Goal: Task Accomplishment & Management: Manage account settings

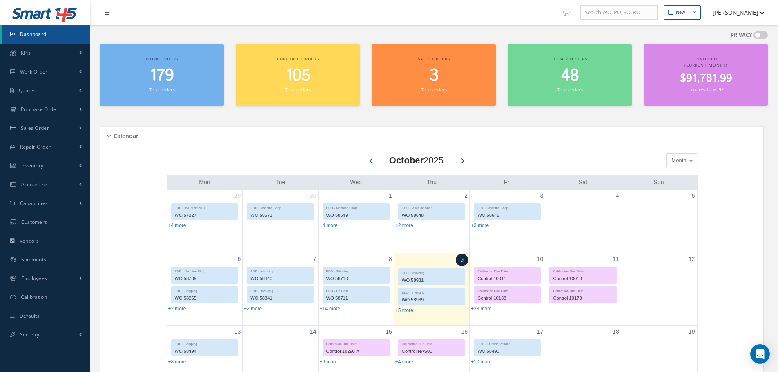
click at [164, 74] on span "179" at bounding box center [162, 75] width 24 height 23
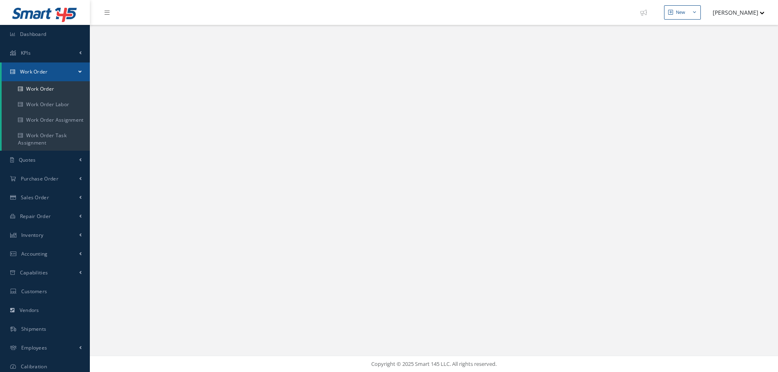
select select "25"
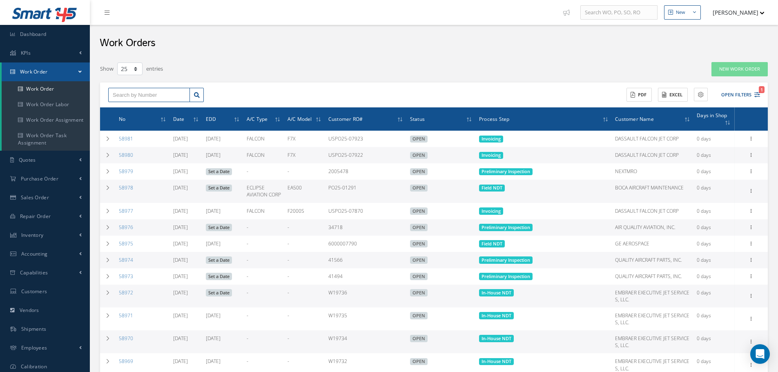
click at [158, 93] on input "text" at bounding box center [149, 95] width 82 height 15
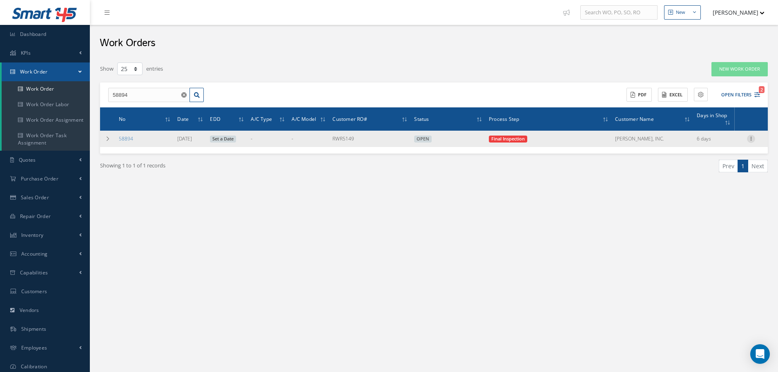
click at [750, 139] on icon at bounding box center [751, 138] width 8 height 7
click at [703, 155] on link "Change Step" at bounding box center [713, 154] width 64 height 11
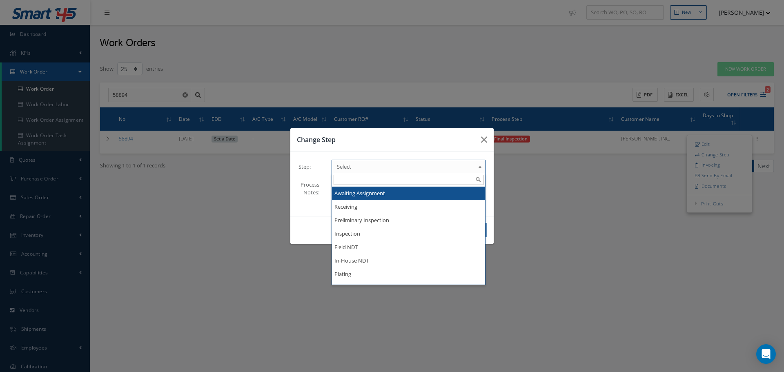
click at [377, 164] on span "Select" at bounding box center [406, 167] width 138 height 10
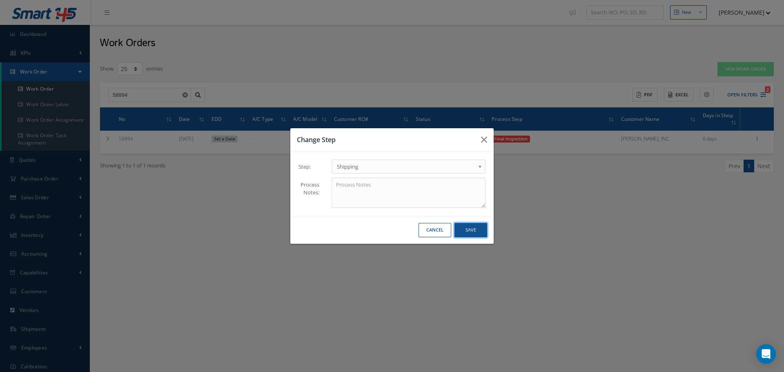
click at [471, 234] on button "Save" at bounding box center [470, 230] width 33 height 14
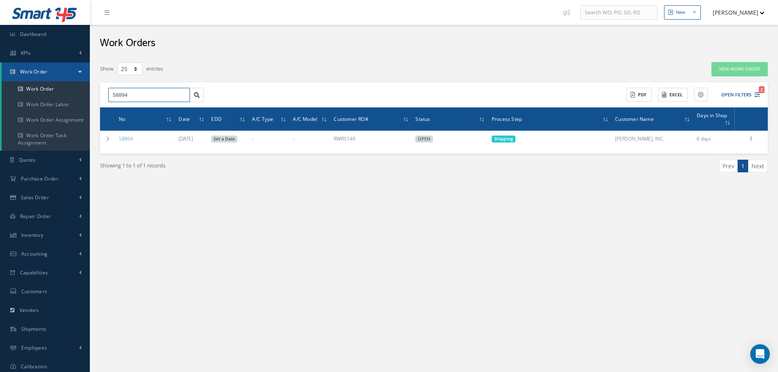
click at [155, 93] on input "58894" at bounding box center [149, 95] width 82 height 15
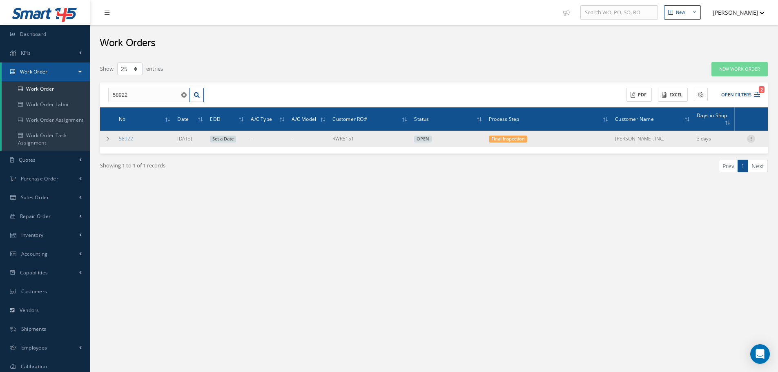
click at [752, 140] on icon at bounding box center [751, 138] width 8 height 7
click at [705, 154] on link "Change Step" at bounding box center [713, 154] width 64 height 11
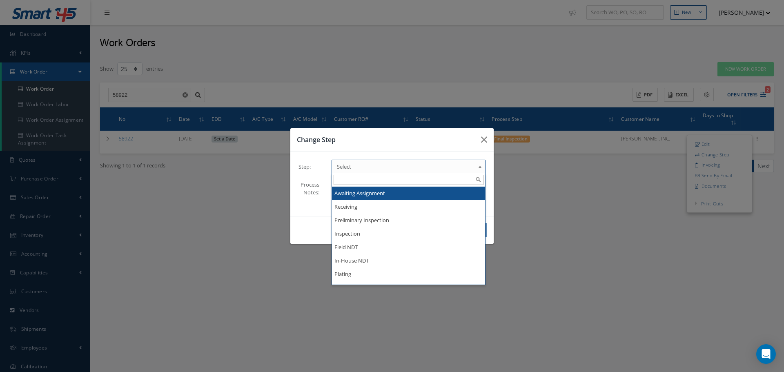
click at [375, 169] on span "Select" at bounding box center [406, 167] width 138 height 10
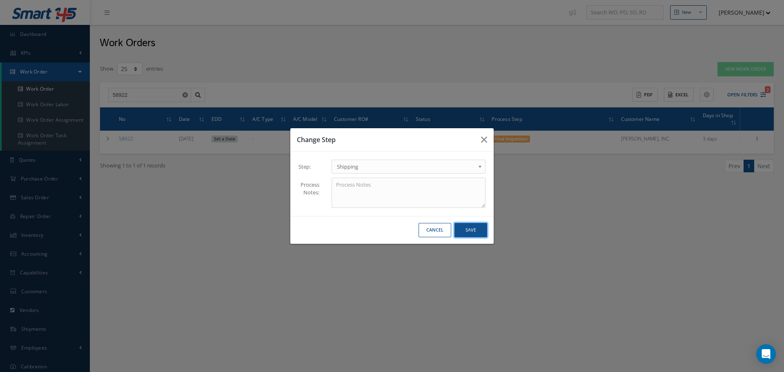
click at [465, 233] on button "Save" at bounding box center [470, 230] width 33 height 14
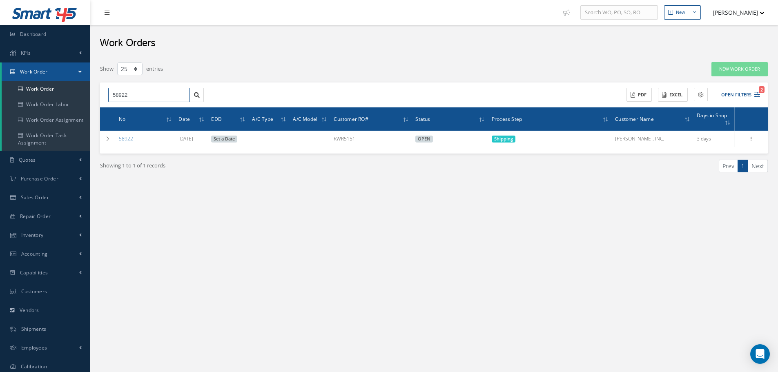
click at [148, 94] on input "58922" at bounding box center [149, 95] width 82 height 15
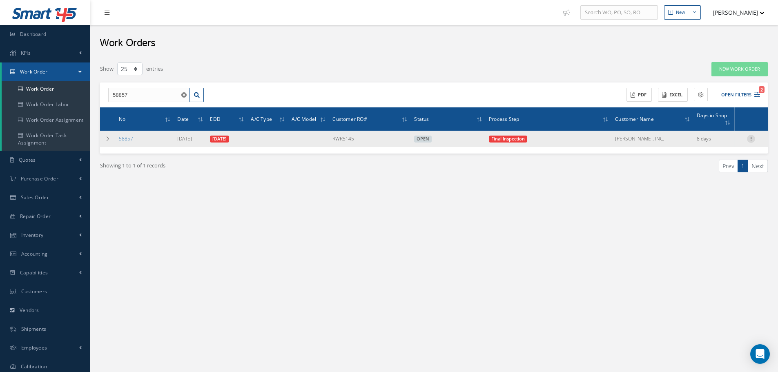
click at [749, 141] on icon at bounding box center [751, 138] width 8 height 7
click at [705, 155] on link "Change Step" at bounding box center [713, 154] width 64 height 11
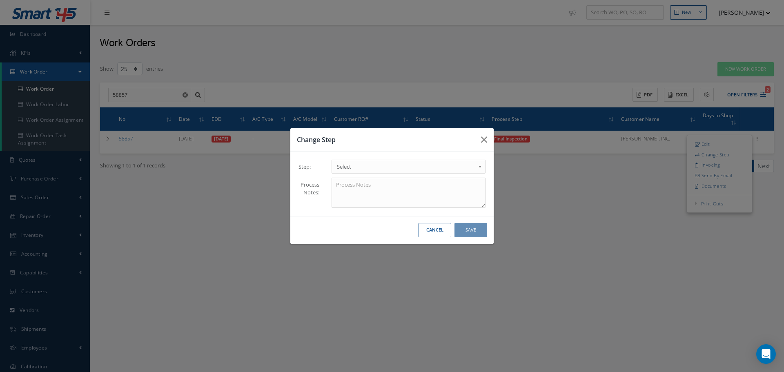
click at [380, 167] on span "Select" at bounding box center [406, 167] width 138 height 10
click at [475, 231] on button "Save" at bounding box center [470, 230] width 33 height 14
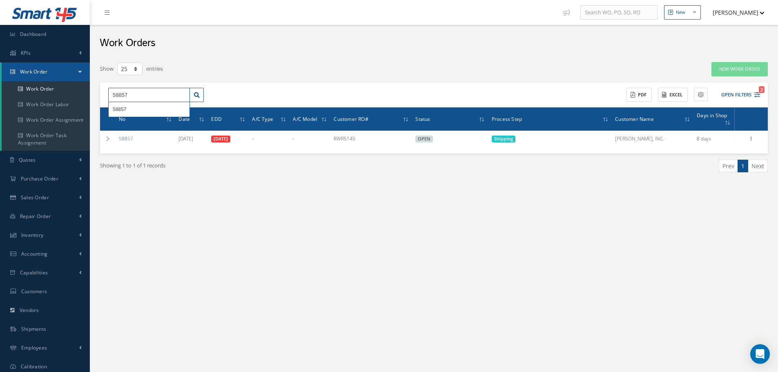
click at [147, 93] on input "58857" at bounding box center [149, 95] width 82 height 15
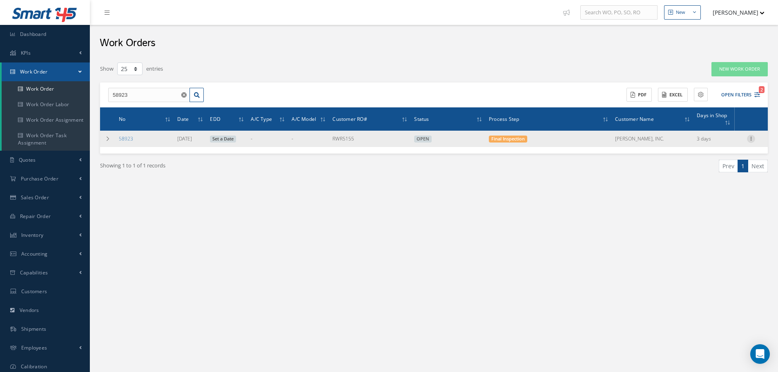
click at [750, 138] on icon at bounding box center [751, 138] width 8 height 7
click at [705, 153] on link "Change Step" at bounding box center [713, 154] width 64 height 11
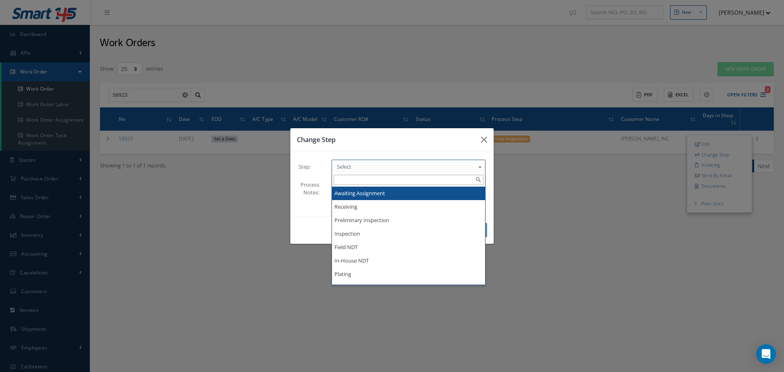
click at [369, 170] on span "Select" at bounding box center [406, 167] width 138 height 10
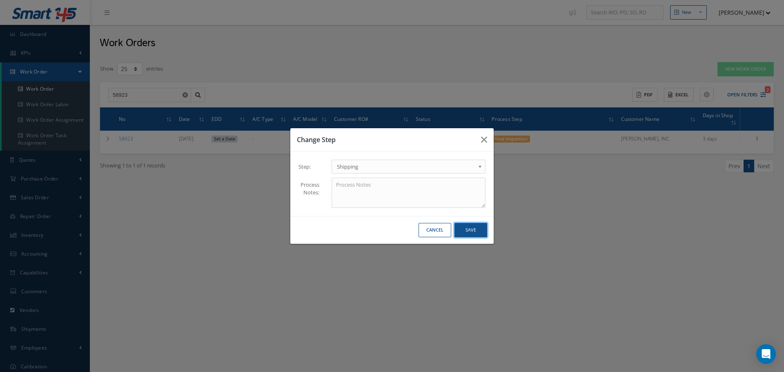
click at [470, 233] on button "Save" at bounding box center [470, 230] width 33 height 14
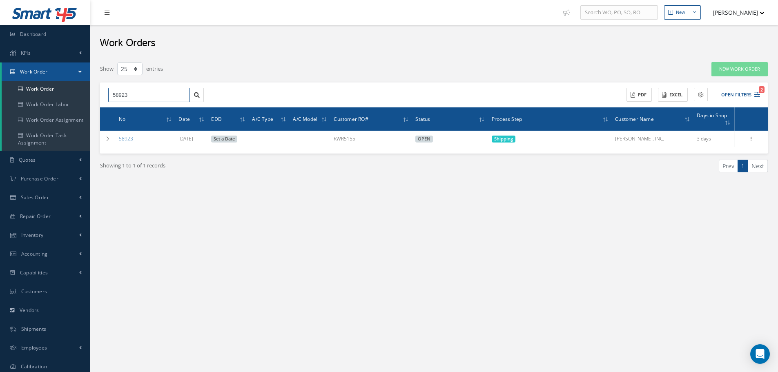
click at [142, 93] on input "58923" at bounding box center [149, 95] width 82 height 15
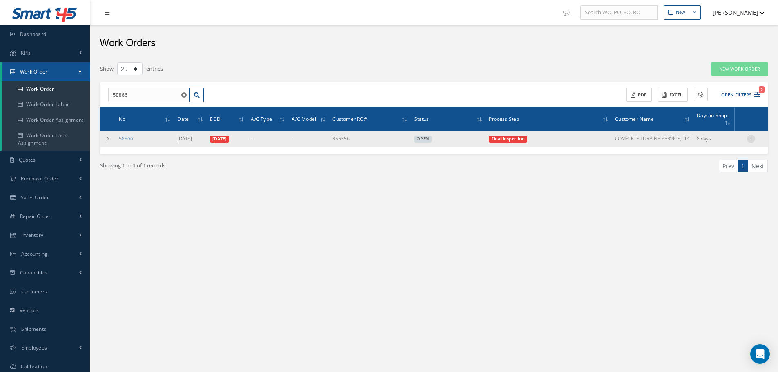
click at [753, 137] on icon at bounding box center [751, 138] width 8 height 7
click at [700, 155] on link "Change Step" at bounding box center [713, 154] width 64 height 11
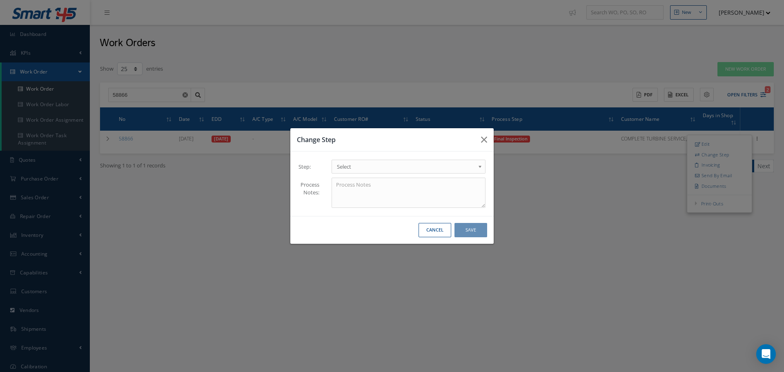
click at [358, 165] on span "Select" at bounding box center [406, 167] width 138 height 10
click at [475, 231] on button "Save" at bounding box center [470, 230] width 33 height 14
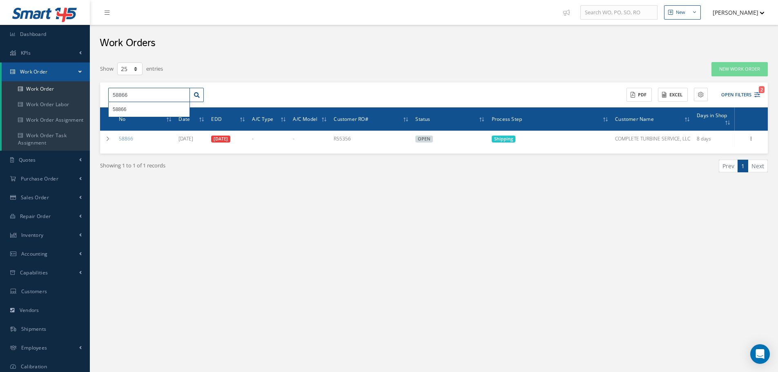
click at [163, 92] on input "58866" at bounding box center [149, 95] width 82 height 15
type input "58821"
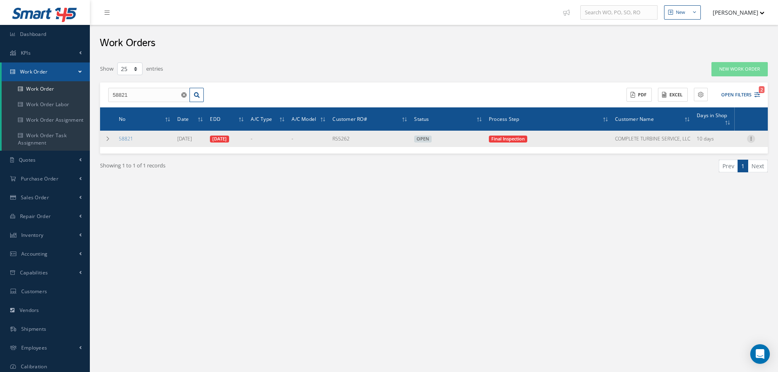
click at [750, 139] on icon at bounding box center [751, 138] width 8 height 7
click at [706, 154] on link "Change Step" at bounding box center [713, 154] width 64 height 11
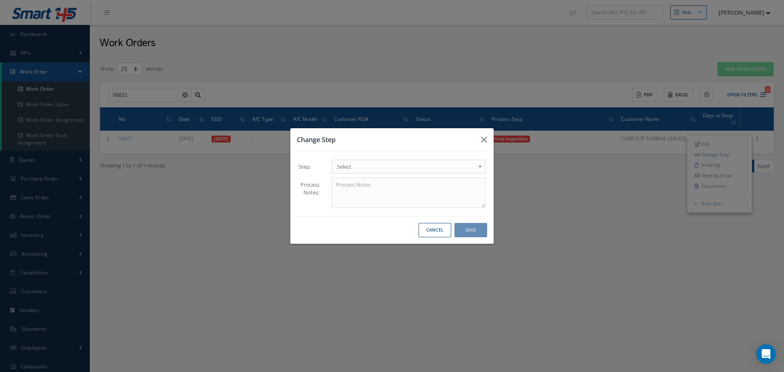
click at [375, 171] on span "Select" at bounding box center [406, 167] width 138 height 10
click at [469, 233] on button "Save" at bounding box center [470, 230] width 33 height 14
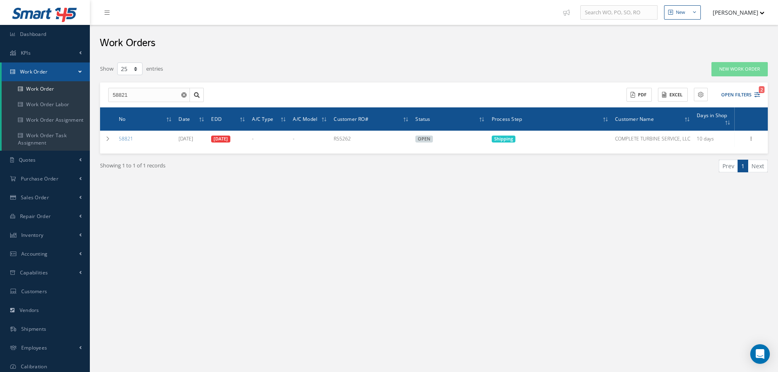
click at [742, 13] on button "[PERSON_NAME]" at bounding box center [735, 12] width 60 height 16
click at [711, 82] on link "Logout" at bounding box center [731, 83] width 65 height 14
